Goal: Task Accomplishment & Management: Manage account settings

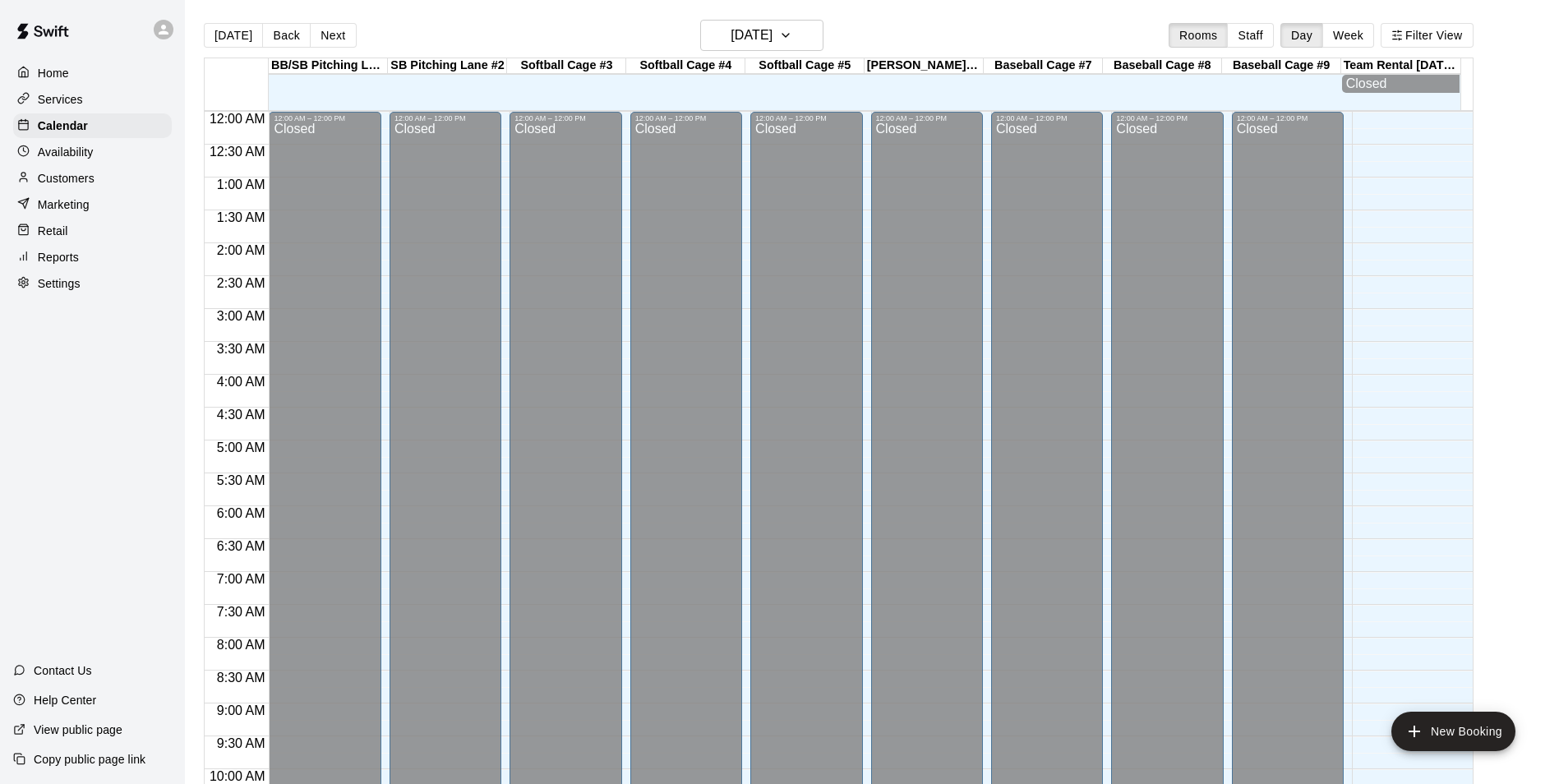
scroll to position [826, 0]
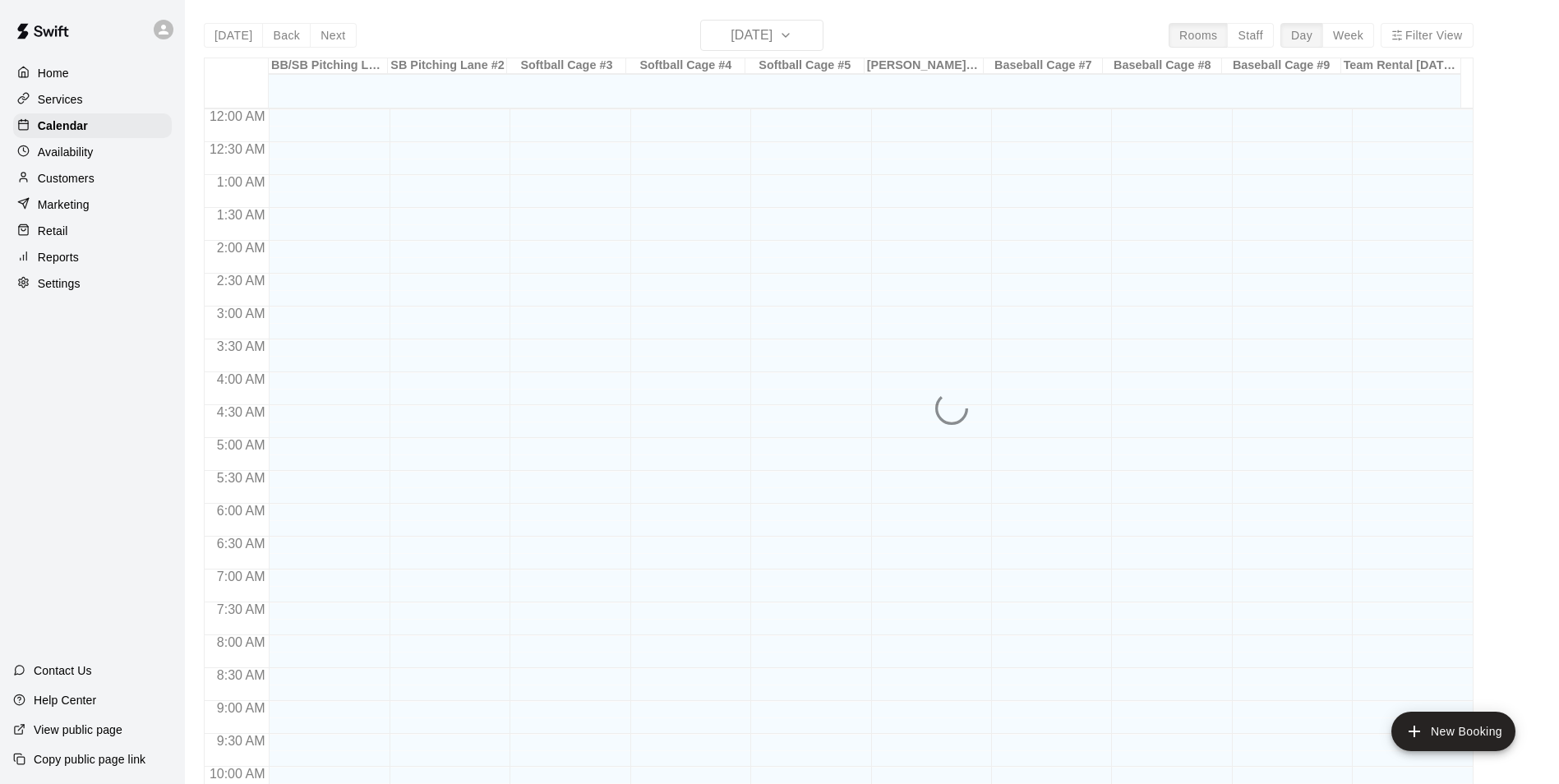
scroll to position [834, 0]
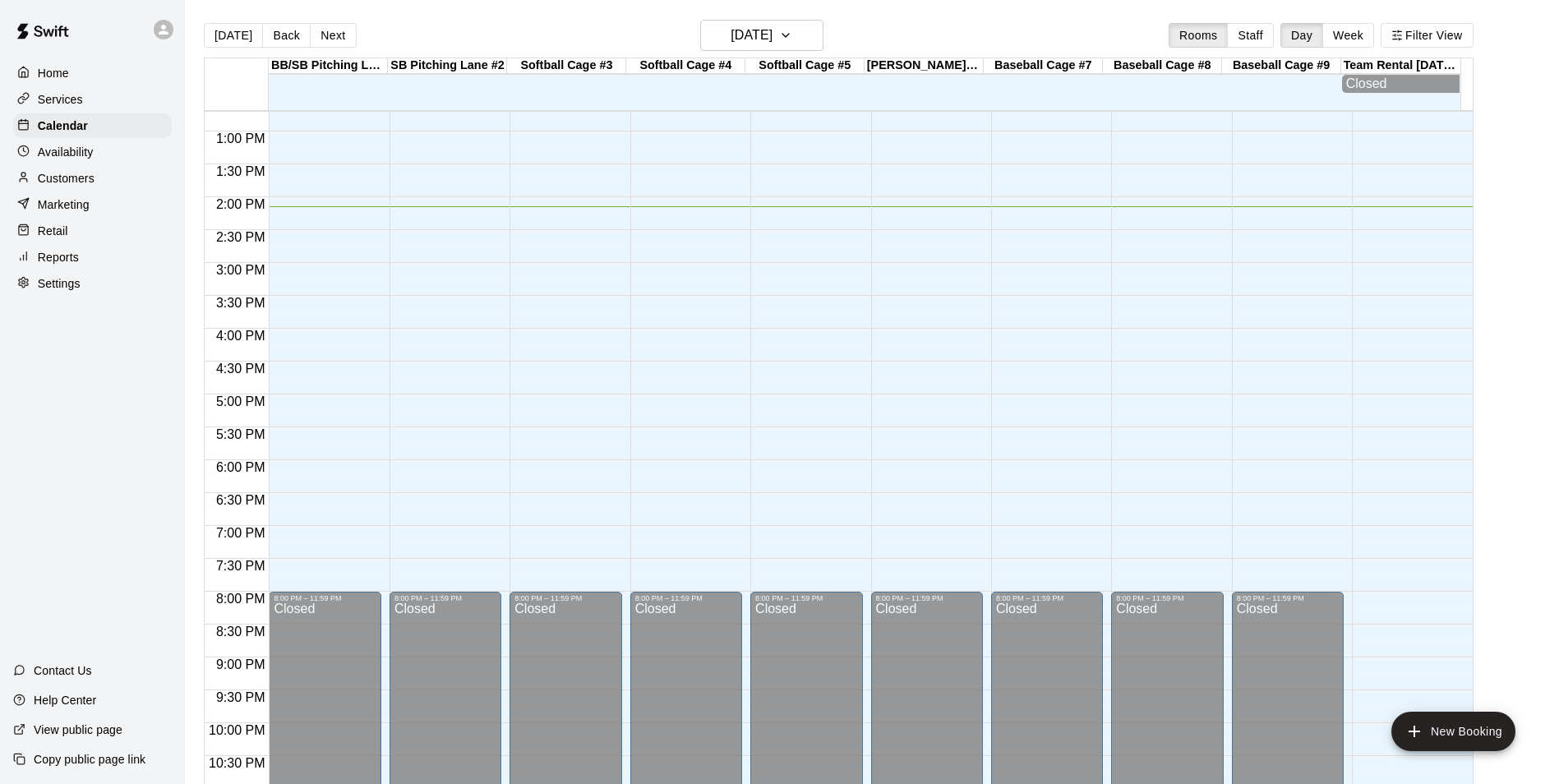
click at [319, 401] on div "12:00 AM – 12:00 PM Closed 8:00 PM – 11:59 PM Closed" at bounding box center [324, 65] width 112 height 1577
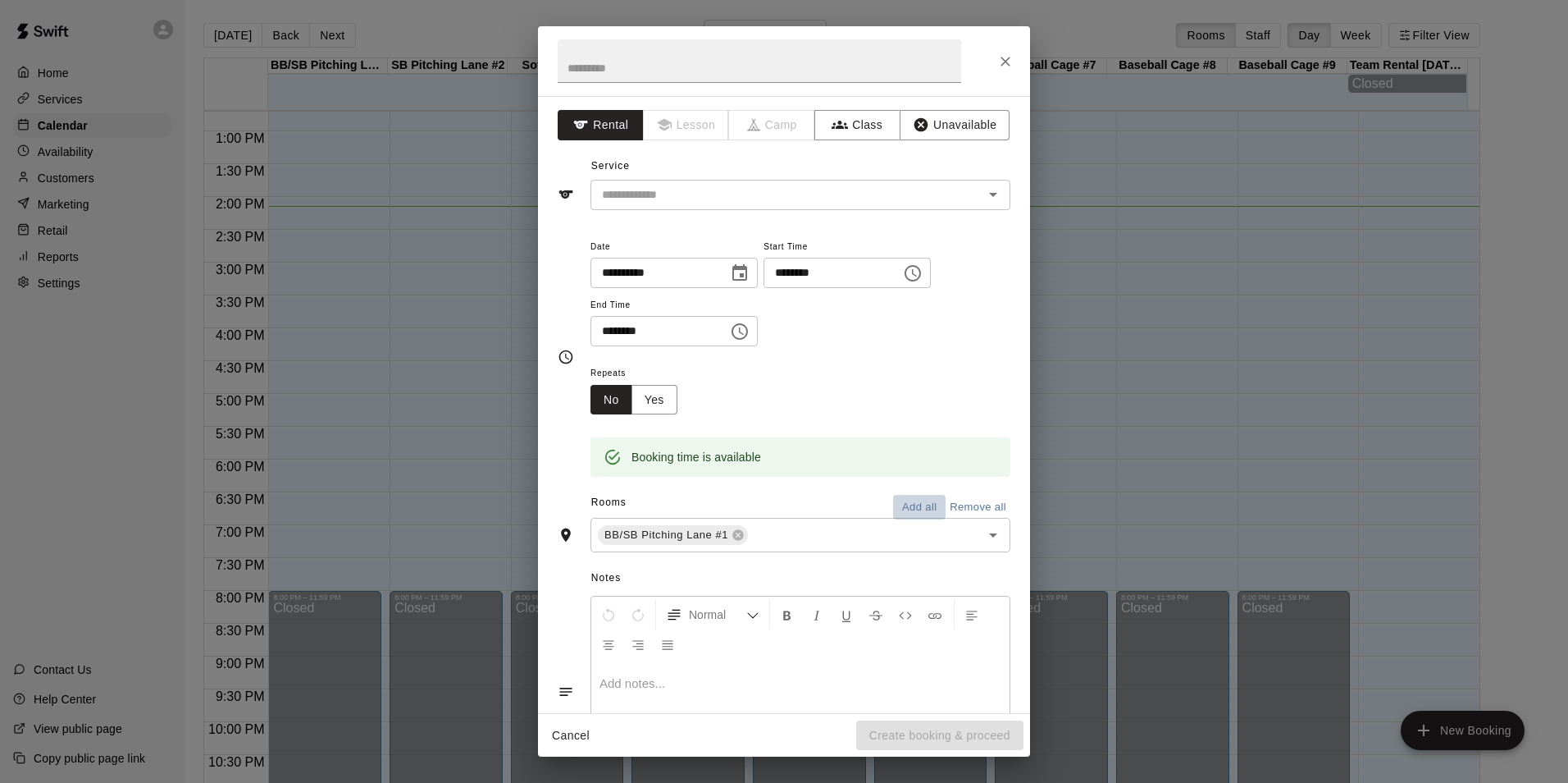
click at [907, 510] on button "Add all" at bounding box center [920, 507] width 53 height 26
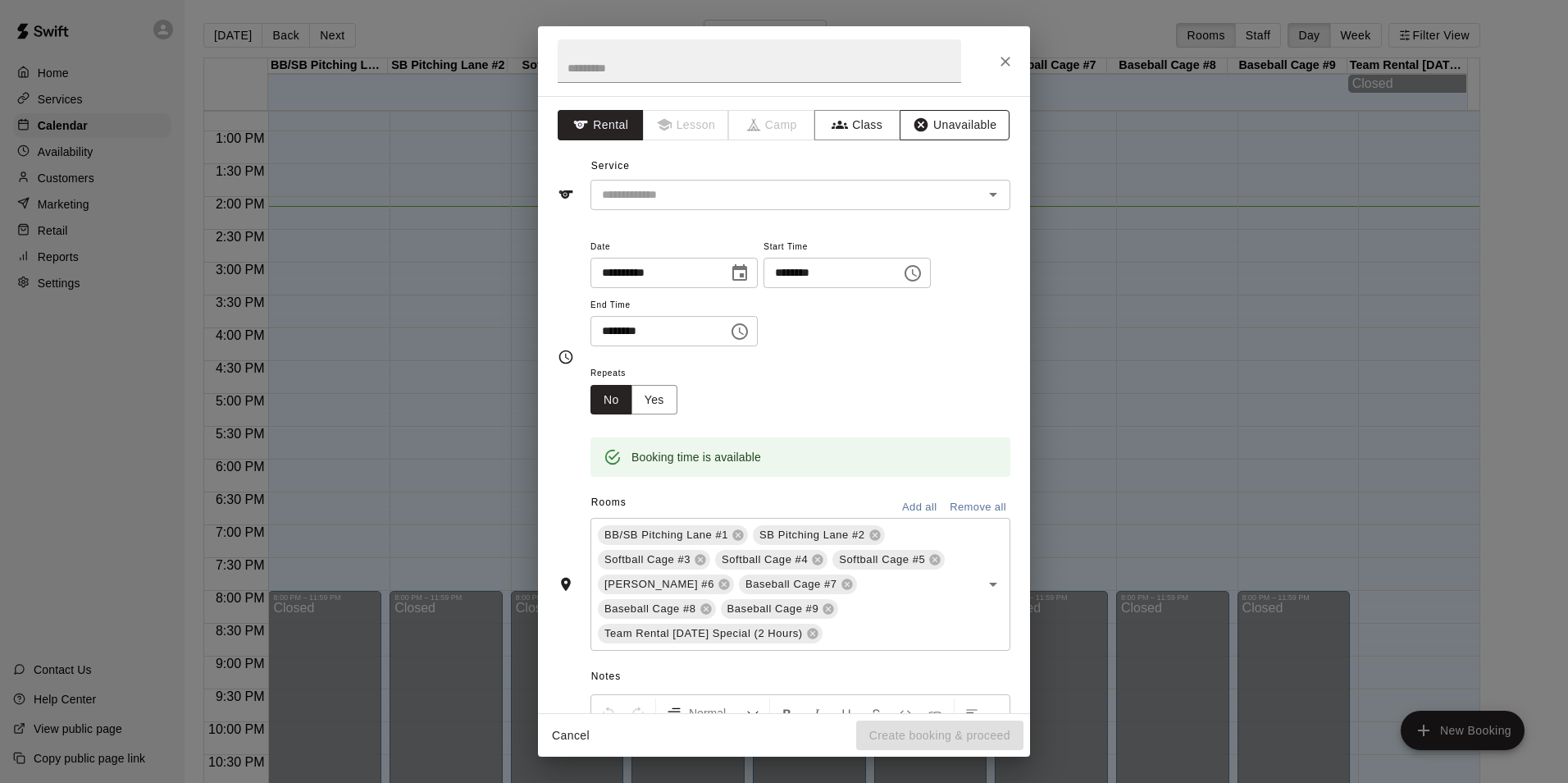
click at [970, 121] on button "Unavailable" at bounding box center [955, 125] width 110 height 31
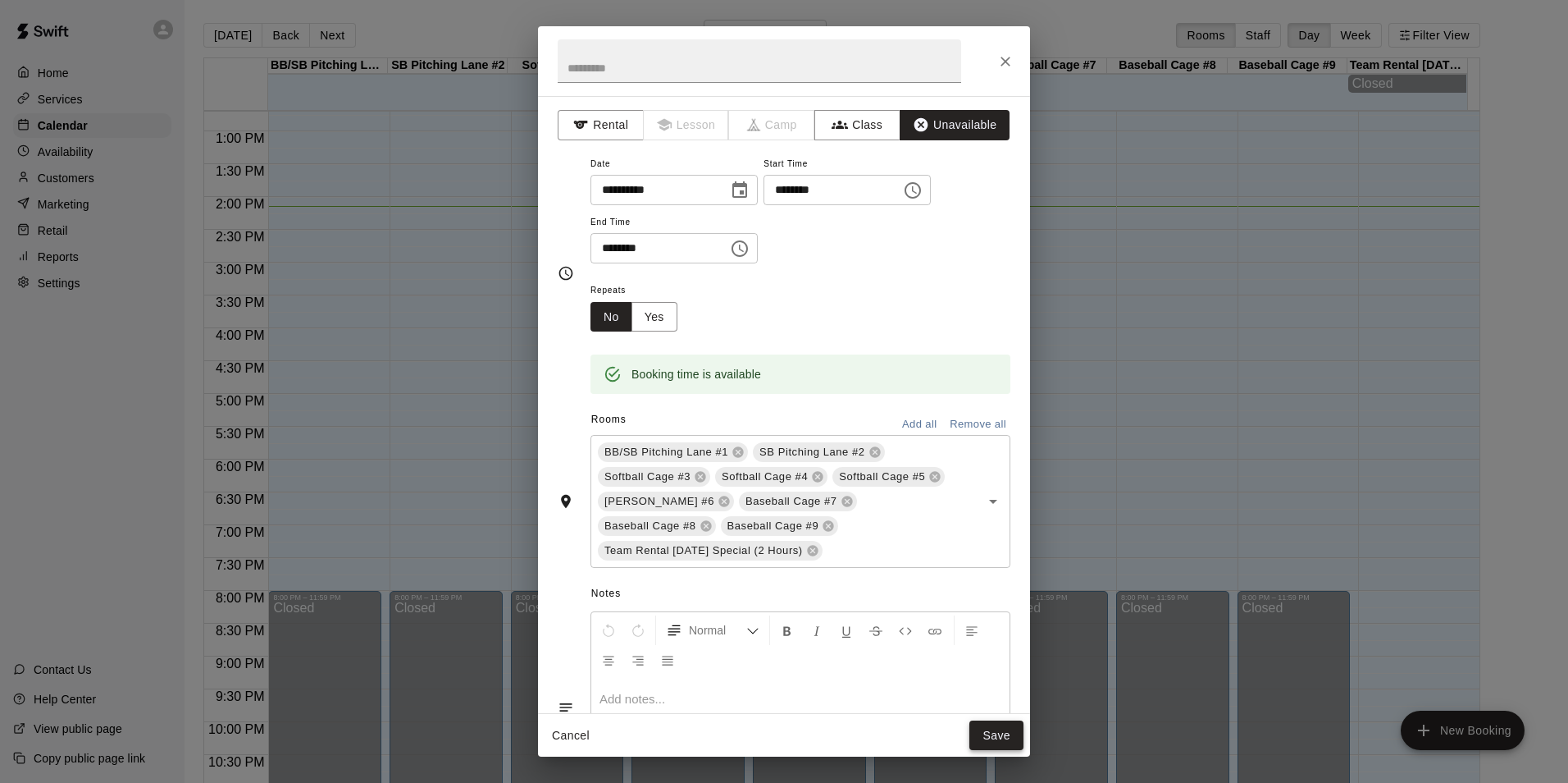
click at [993, 727] on button "Save" at bounding box center [997, 735] width 54 height 31
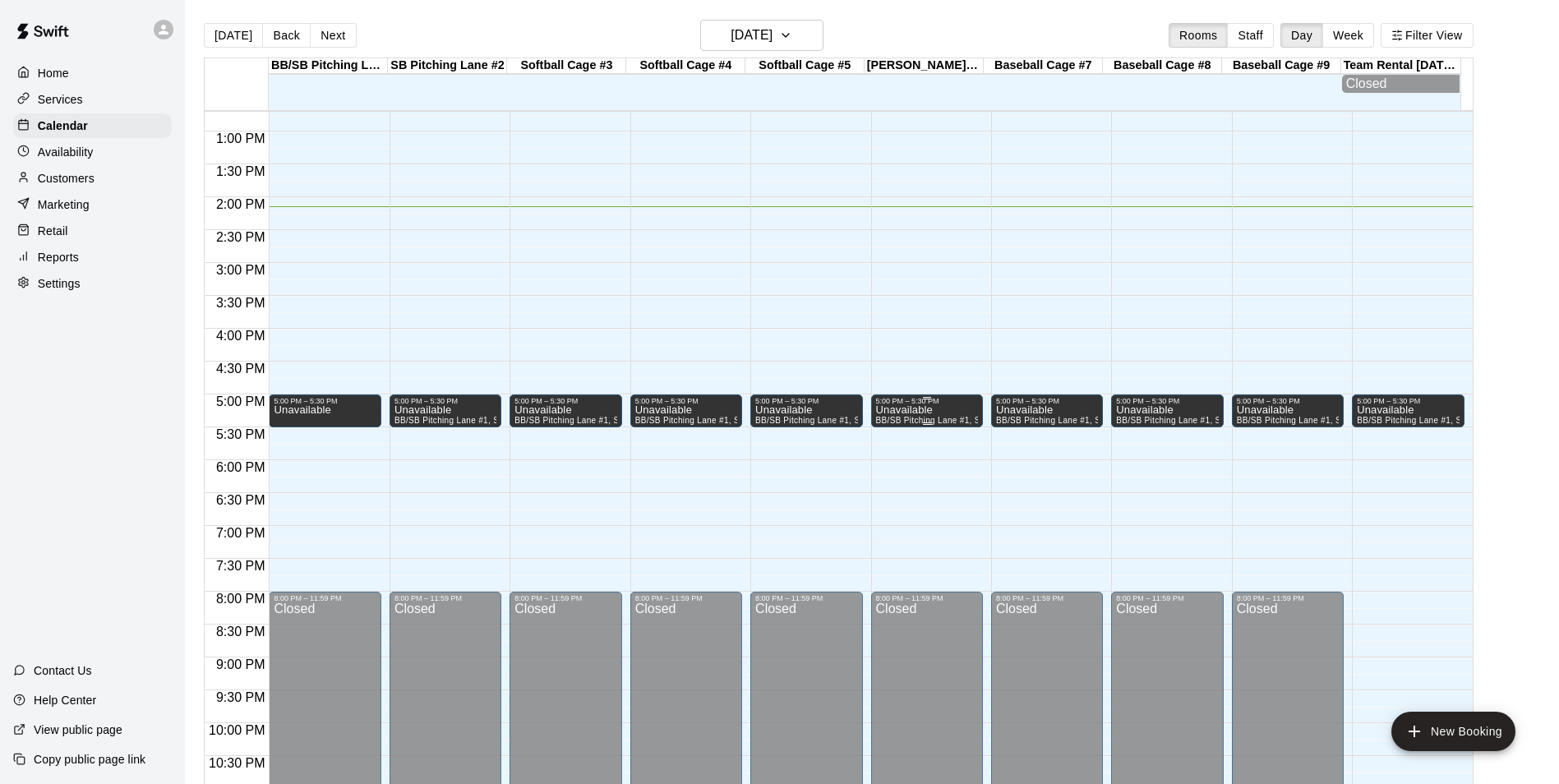
click at [938, 405] on div "5:00 PM – 5:30 PM" at bounding box center [927, 401] width 102 height 8
click at [876, 414] on button "edit" at bounding box center [891, 418] width 33 height 33
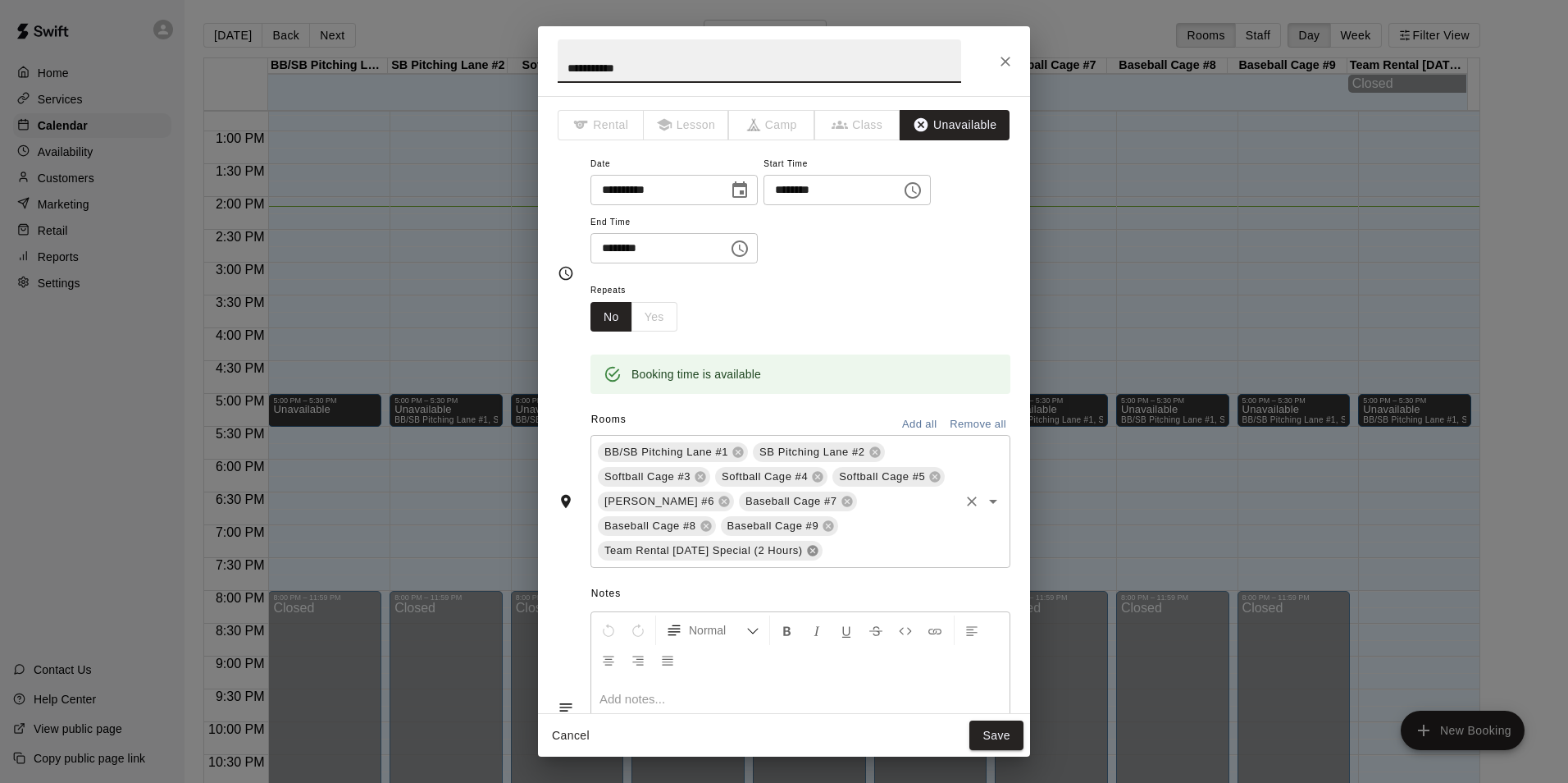
click at [816, 550] on icon at bounding box center [812, 551] width 11 height 11
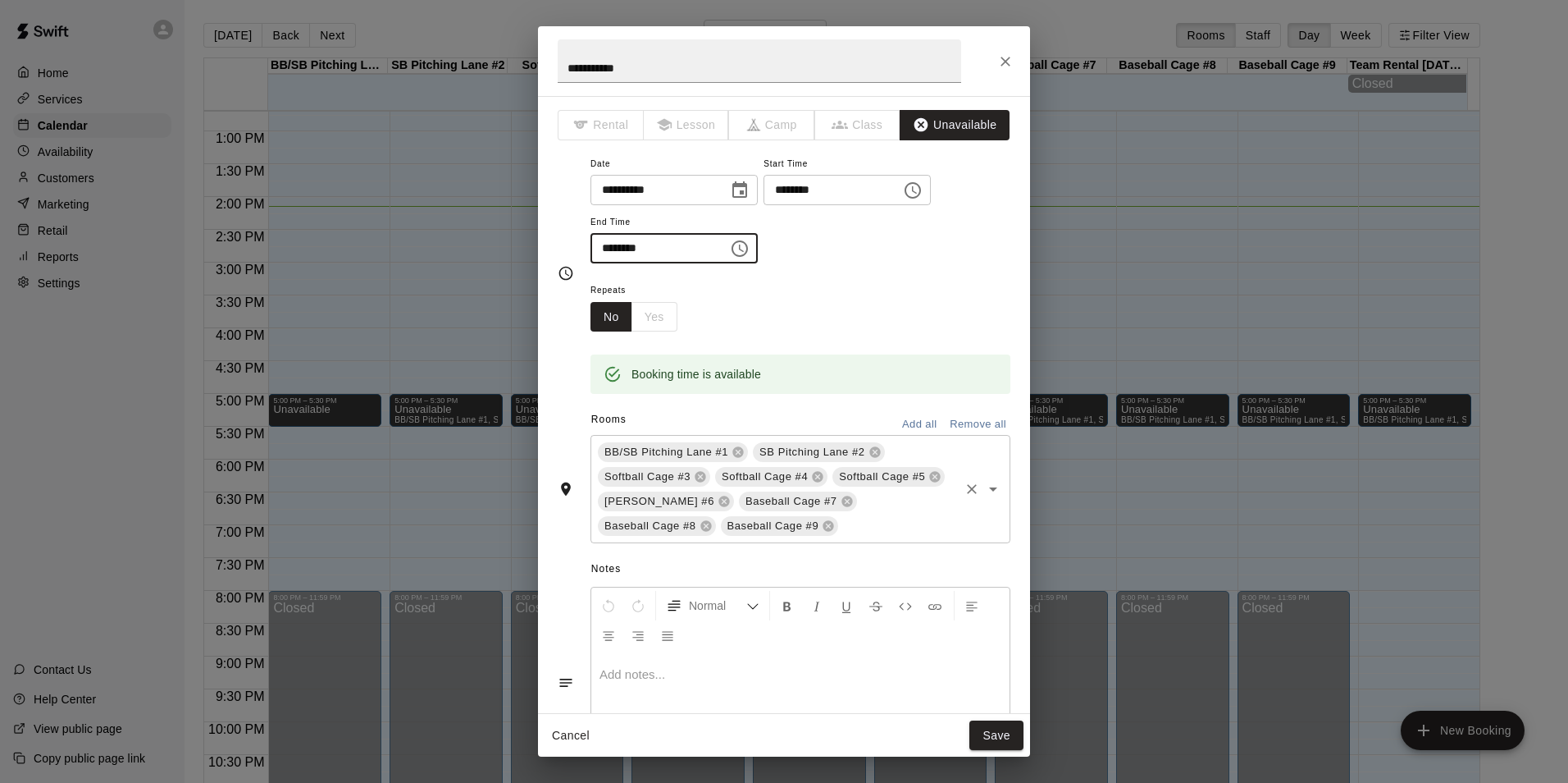
click at [603, 244] on input "********" at bounding box center [653, 248] width 126 height 31
type input "********"
click at [1011, 736] on button "Save" at bounding box center [997, 735] width 54 height 31
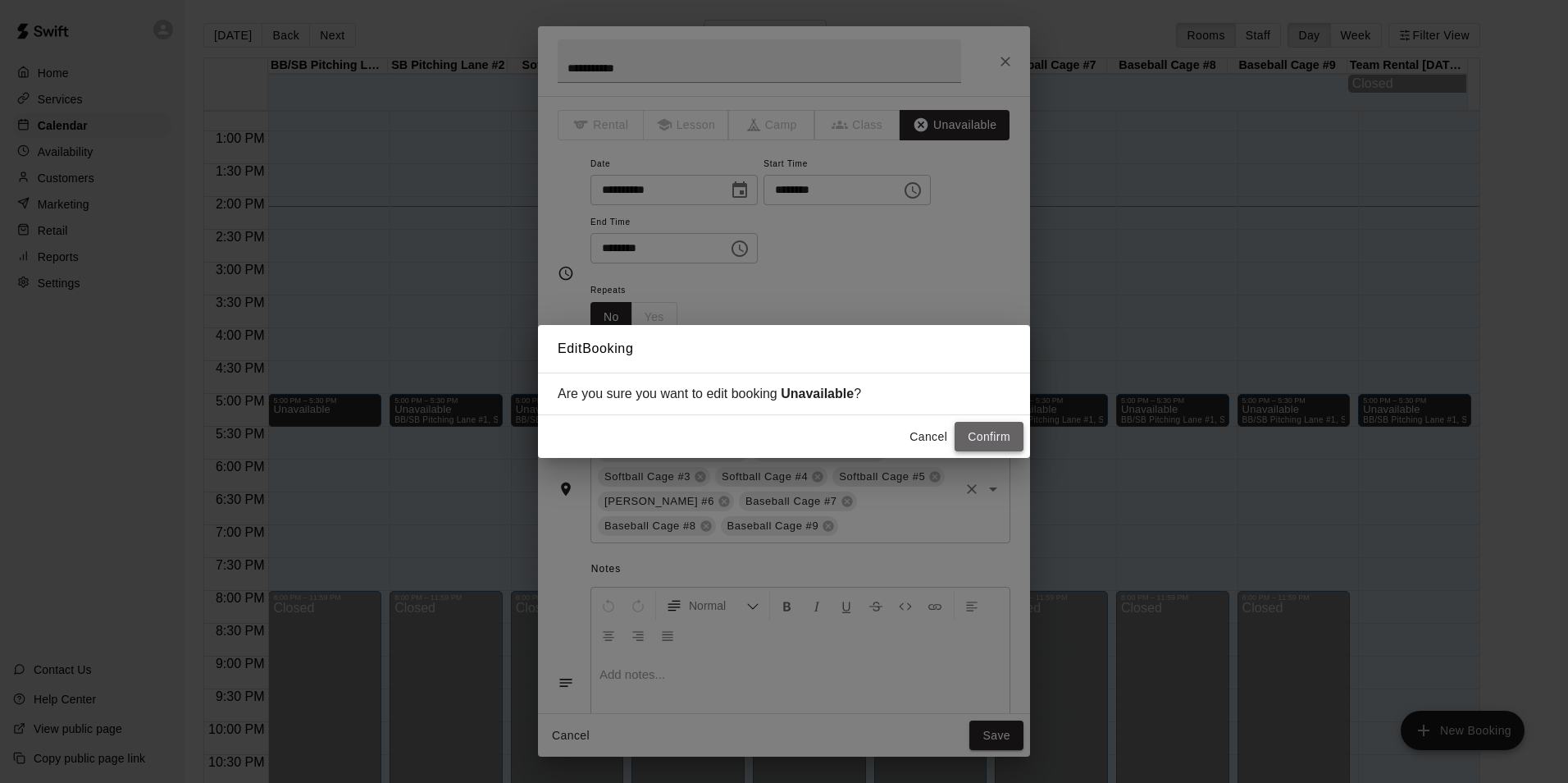
click at [989, 447] on button "Confirm" at bounding box center [988, 437] width 69 height 31
